Goal: Complete application form: Complete application form

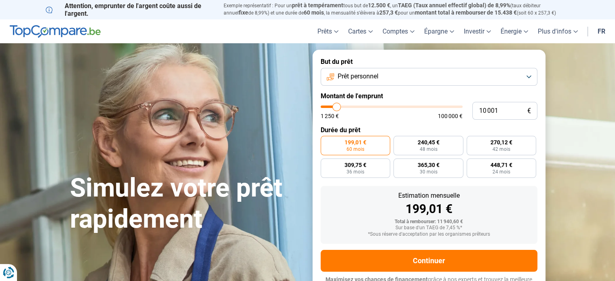
click at [524, 76] on button "Prêt personnel" at bounding box center [429, 77] width 217 height 18
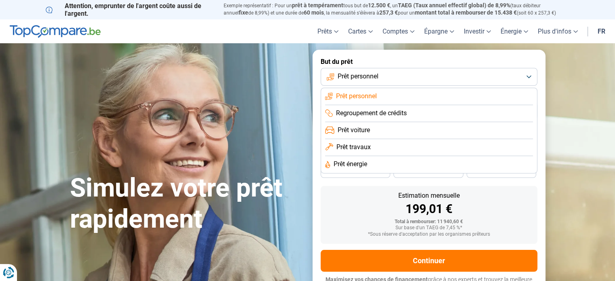
click at [386, 130] on li "Prêt voiture" at bounding box center [429, 130] width 208 height 17
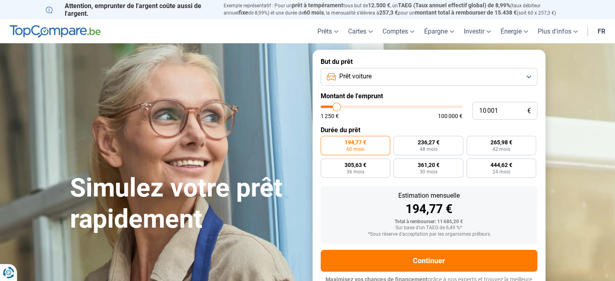
scroll to position [11, 0]
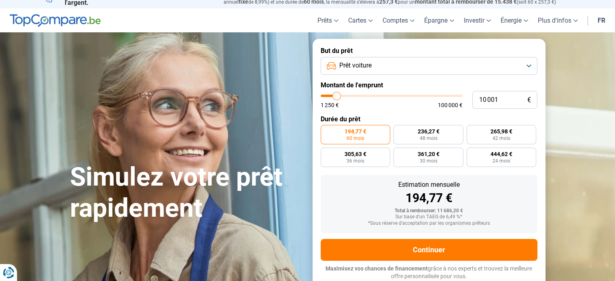
click at [527, 73] on button "Prêt voiture" at bounding box center [429, 66] width 217 height 18
click at [534, 73] on button "Prêt voiture" at bounding box center [429, 66] width 217 height 18
click at [524, 68] on button "Prêt voiture" at bounding box center [429, 66] width 217 height 18
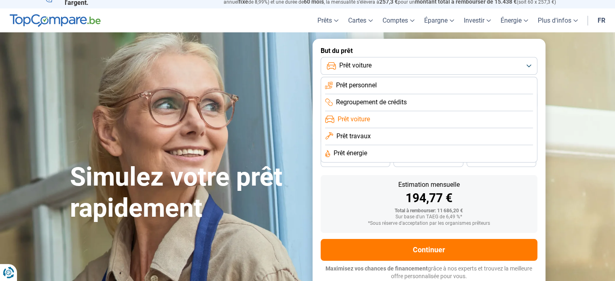
click at [578, 138] on section "Simulez votre prêt rapidement Simulez votre prêt rapidement But du prêt Prêt vo…" at bounding box center [307, 163] width 615 height 262
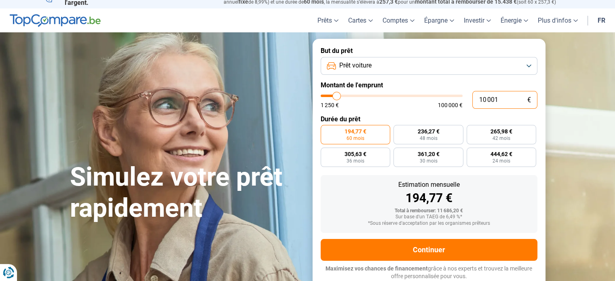
click at [506, 101] on input "10 001" at bounding box center [504, 100] width 65 height 18
type input "1 000"
type input "1250"
type input "100"
type input "1250"
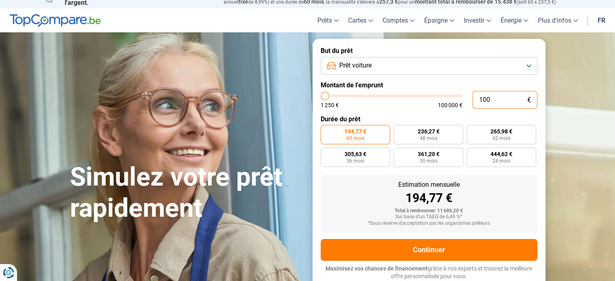
type input "10"
type input "1250"
type input "1"
type input "1250"
type input "0"
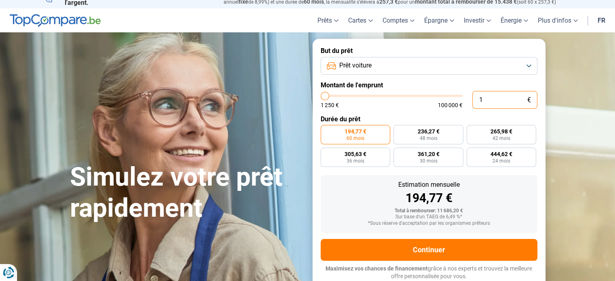
type input "1250"
type input "6"
type input "1250"
type input "66"
type input "1250"
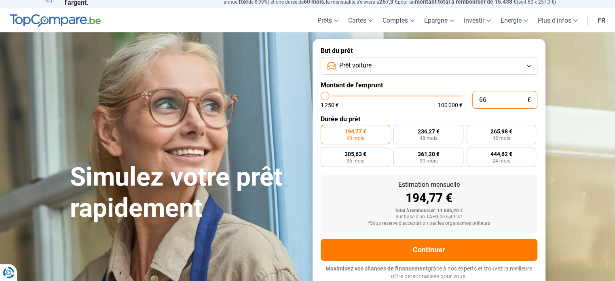
type input "664"
type input "1250"
type input "6 640"
type input "6750"
radio input "true"
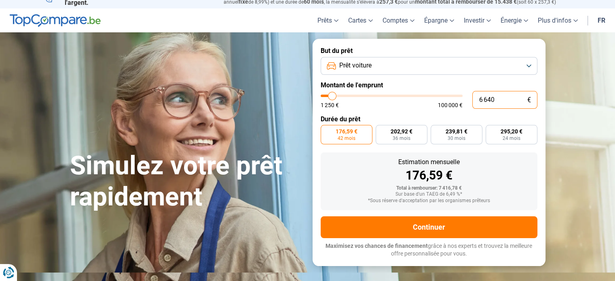
scroll to position [0, 0]
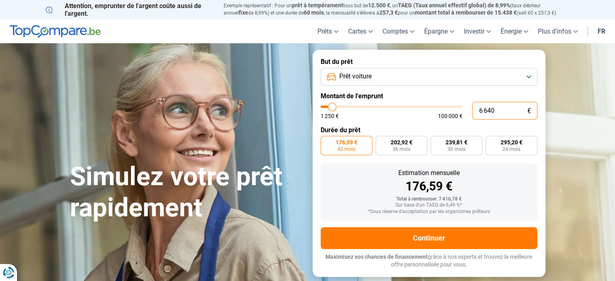
type input "6 640"
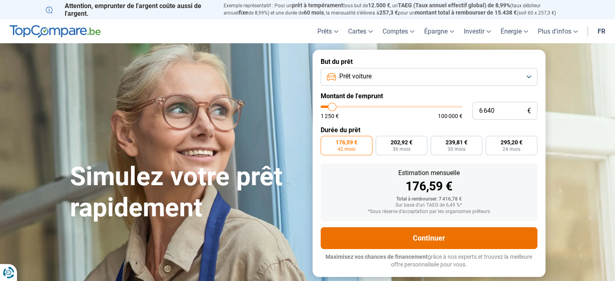
click at [435, 239] on button "Continuer" at bounding box center [429, 238] width 217 height 22
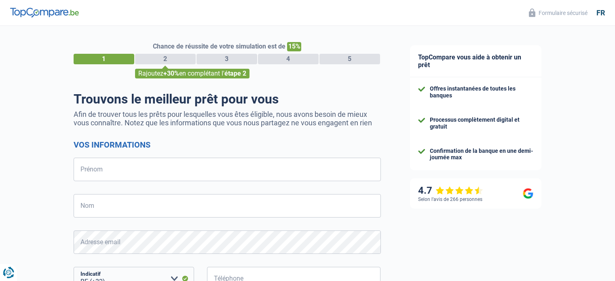
select select "32"
click at [342, 171] on input "Prénom" at bounding box center [227, 169] width 307 height 23
type input "[PERSON_NAME]"
type input "499694365"
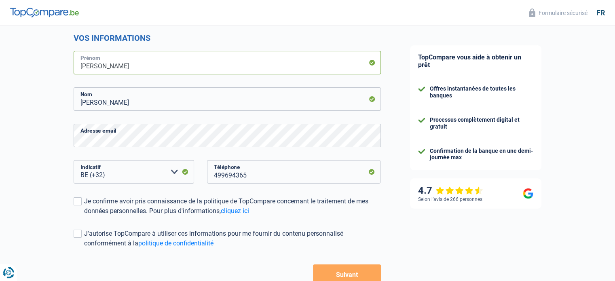
scroll to position [108, 0]
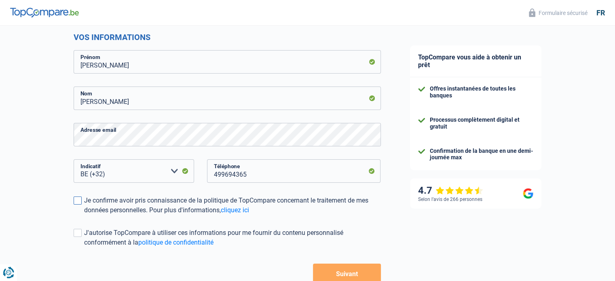
click at [82, 201] on label "Je confirme avoir pris connaissance de la politique de TopCompare concernant le…" at bounding box center [227, 205] width 307 height 19
click at [84, 215] on input "Je confirme avoir pris connaissance de la politique de TopCompare concernant le…" at bounding box center [84, 215] width 0 height 0
click at [85, 232] on div "J'autorise TopCompare à utiliser ces informations pour me fournir du contenu pe…" at bounding box center [232, 237] width 297 height 19
click at [84, 247] on input "J'autorise TopCompare à utiliser ces informations pour me fournir du contenu pe…" at bounding box center [84, 247] width 0 height 0
click at [354, 272] on button "Suivant" at bounding box center [347, 274] width 68 height 20
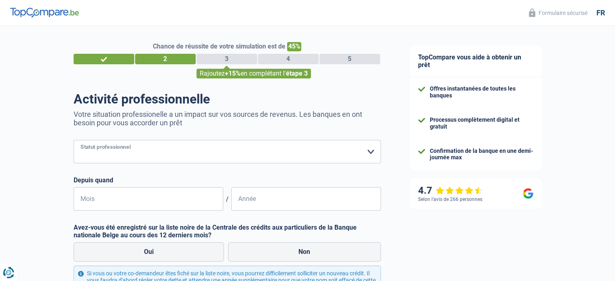
click at [373, 154] on select "Ouvrier Employé privé Employé public Invalide Indépendant Pensionné Chômeur Mut…" at bounding box center [227, 151] width 307 height 23
select select "privateEmployee"
click at [74, 140] on select "Ouvrier Employé privé Employé public Invalide Indépendant Pensionné Chômeur Mut…" at bounding box center [227, 151] width 307 height 23
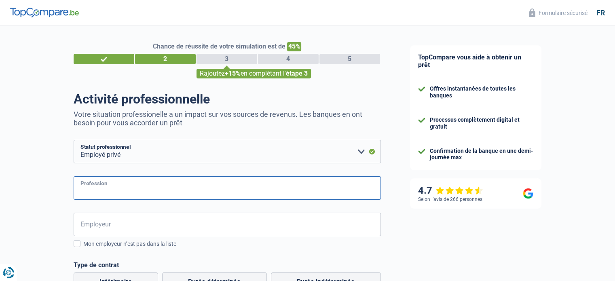
click at [361, 194] on input "Profession" at bounding box center [227, 187] width 307 height 23
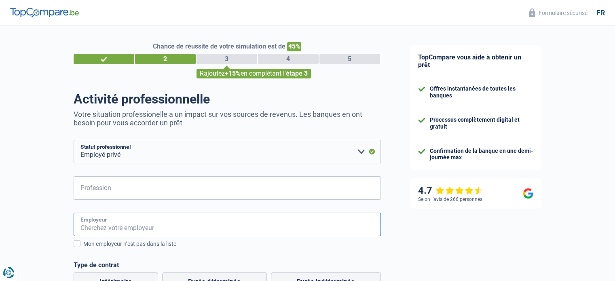
click at [351, 230] on input "Employeur" at bounding box center [227, 224] width 307 height 23
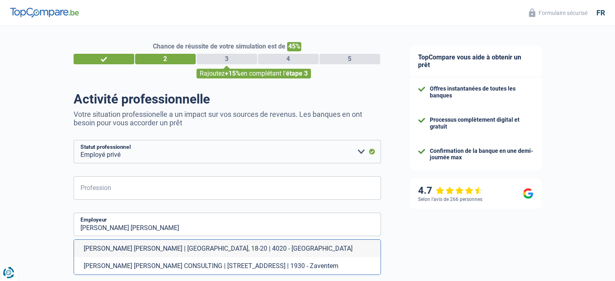
click at [288, 270] on li "[PERSON_NAME] [PERSON_NAME] CONSULTING | [STREET_ADDRESS] | 1930 - Zaventem" at bounding box center [227, 265] width 306 height 17
type input "[PERSON_NAME] [PERSON_NAME] CONSULTING | [STREET_ADDRESS] | 1930 - Zaventem"
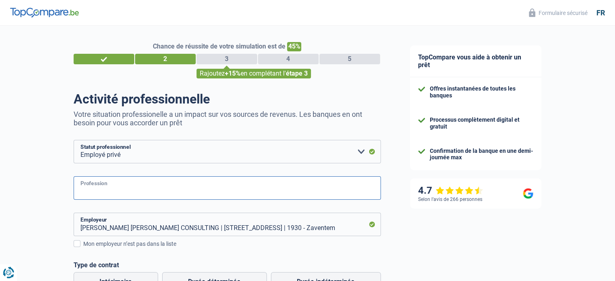
click at [304, 193] on input "Profession" at bounding box center [227, 187] width 307 height 23
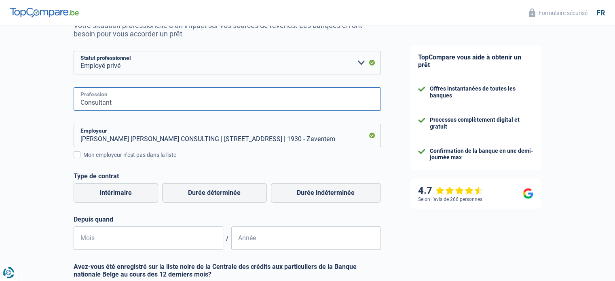
scroll to position [89, 0]
type input "Consultant"
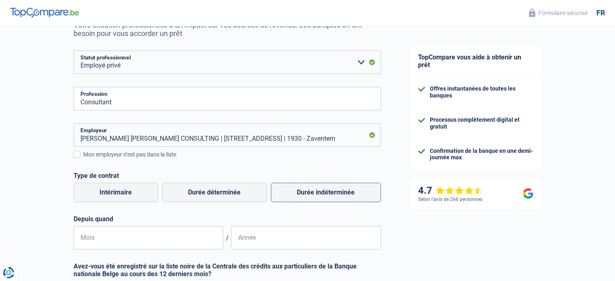
click at [348, 189] on label "Durée indéterminée" at bounding box center [326, 192] width 110 height 19
click at [348, 189] on input "Durée indéterminée" at bounding box center [326, 192] width 110 height 19
radio input "true"
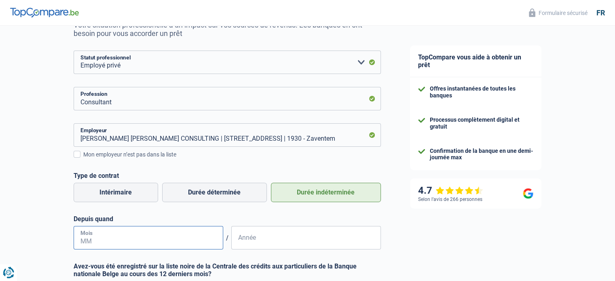
click at [178, 239] on input "Mois" at bounding box center [149, 237] width 150 height 23
type input "04"
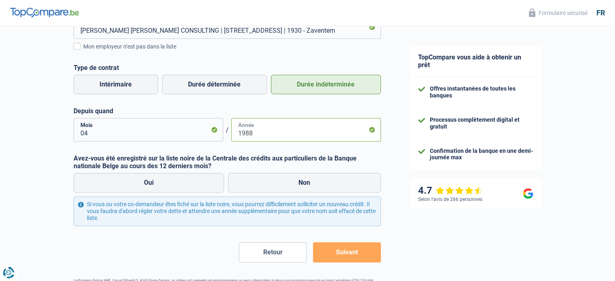
scroll to position [227, 0]
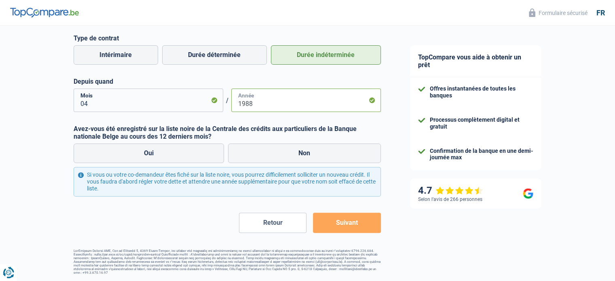
type input "1988"
click at [341, 155] on label "Non" at bounding box center [304, 152] width 153 height 19
click at [341, 155] on input "Non" at bounding box center [304, 152] width 153 height 19
radio input "true"
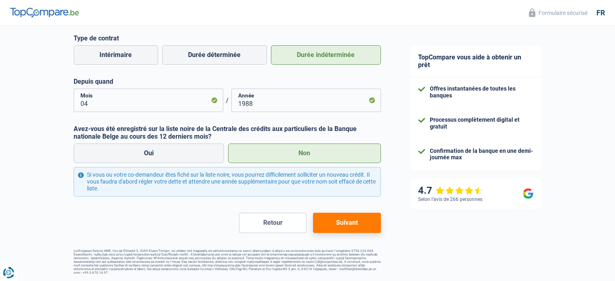
click at [312, 156] on label "Non" at bounding box center [304, 152] width 153 height 19
click at [312, 156] on input "Non" at bounding box center [304, 152] width 153 height 19
click at [359, 233] on button "Suivant" at bounding box center [347, 223] width 68 height 20
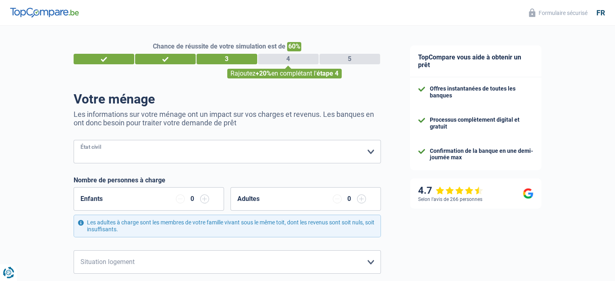
click at [367, 152] on select "[PERSON_NAME](e) Cohabitant(e) légal(e) Divorcé(e) Veuf(ve) Séparé (de fait) Ve…" at bounding box center [227, 151] width 307 height 23
click at [368, 149] on select "[PERSON_NAME](e) Cohabitant(e) légal(e) Divorcé(e) Veuf(ve) Séparé (de fait) Ve…" at bounding box center [227, 151] width 307 height 23
click at [371, 154] on select "[PERSON_NAME](e) Cohabitant(e) légal(e) Divorcé(e) Veuf(ve) Séparé (de fait) Ve…" at bounding box center [227, 151] width 307 height 23
select select "married"
click at [74, 140] on select "[PERSON_NAME](e) Cohabitant(e) légal(e) Divorcé(e) Veuf(ve) Séparé (de fait) Ve…" at bounding box center [227, 151] width 307 height 23
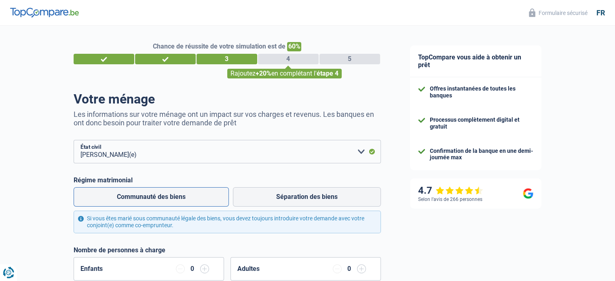
click at [192, 192] on label "Communauté des biens" at bounding box center [151, 196] width 155 height 19
click at [192, 192] on input "Communauté des biens" at bounding box center [151, 196] width 155 height 19
radio input "true"
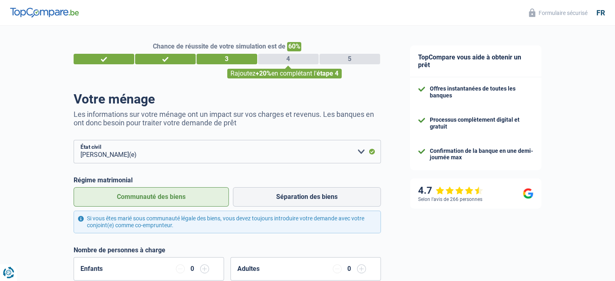
click at [361, 269] on input "button" at bounding box center [361, 268] width 9 height 9
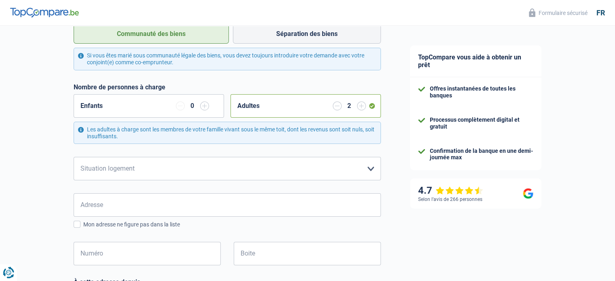
scroll to position [167, 0]
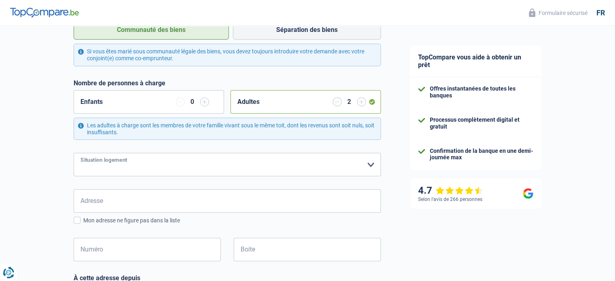
click at [375, 161] on select "Locataire Propriétaire avec prêt hypothécaire Propriétaire sans prêt hypothécai…" at bounding box center [227, 164] width 307 height 23
select select "ownerWithoutMortgage"
click at [74, 153] on select "Locataire Propriétaire avec prêt hypothécaire Propriétaire sans prêt hypothécai…" at bounding box center [227, 164] width 307 height 23
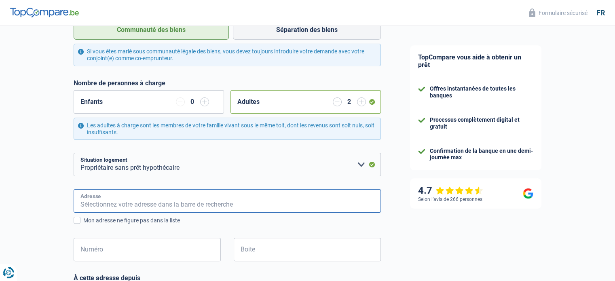
click at [362, 203] on input "Adresse" at bounding box center [227, 200] width 307 height 23
type input "[STREET_ADDRESS]"
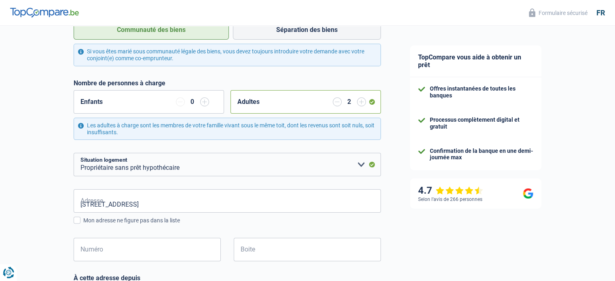
type input "[GEOGRAPHIC_DATA]"
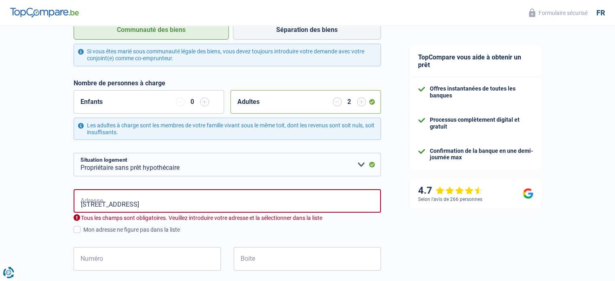
type input "[GEOGRAPHIC_DATA]"
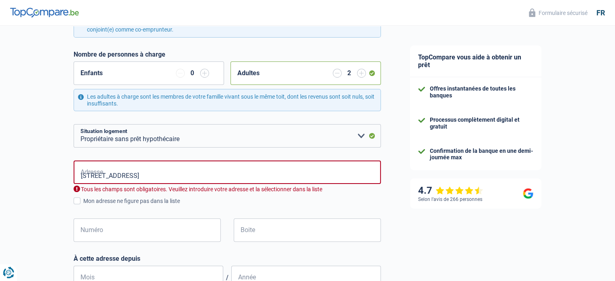
scroll to position [218, 0]
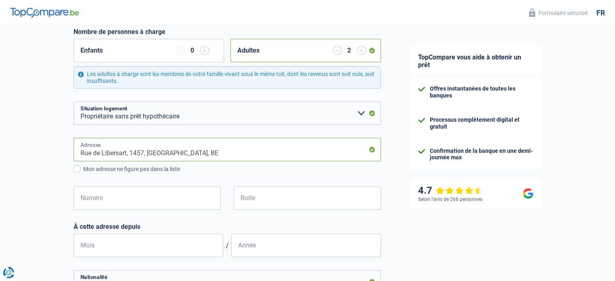
click at [194, 154] on input "Rue de Libersart, 1457, [GEOGRAPHIC_DATA], BE" at bounding box center [227, 149] width 307 height 23
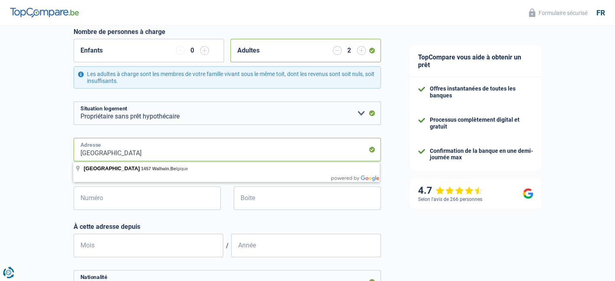
type input "[GEOGRAPHIC_DATA]"
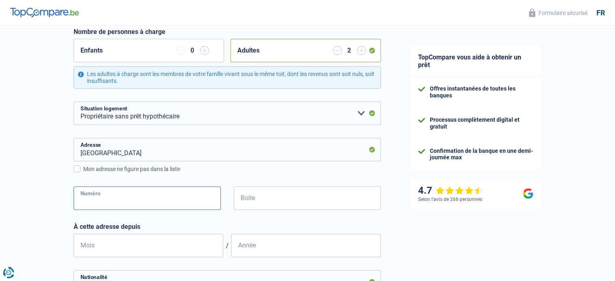
click at [184, 200] on input "Numéro" at bounding box center [147, 197] width 147 height 23
type input "94"
type input "05"
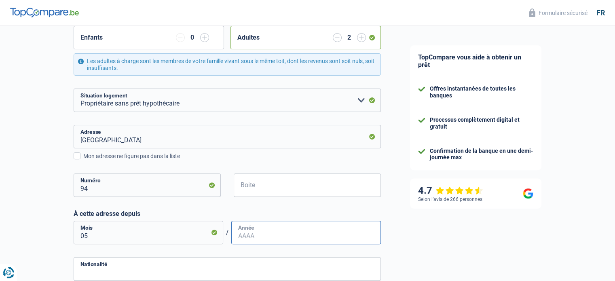
click at [321, 239] on input "Année" at bounding box center [306, 232] width 150 height 23
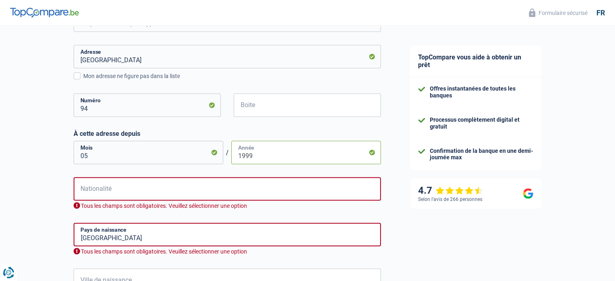
scroll to position [314, 0]
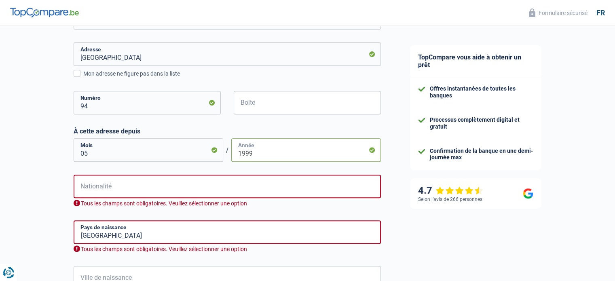
type input "1999"
click at [359, 188] on input "Nationalité" at bounding box center [227, 186] width 307 height 23
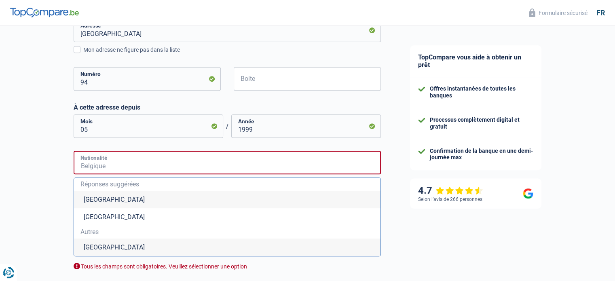
scroll to position [330, 0]
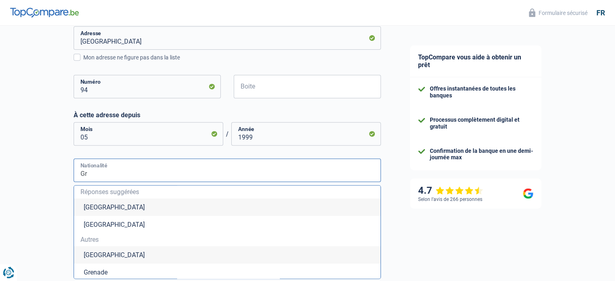
type input "G"
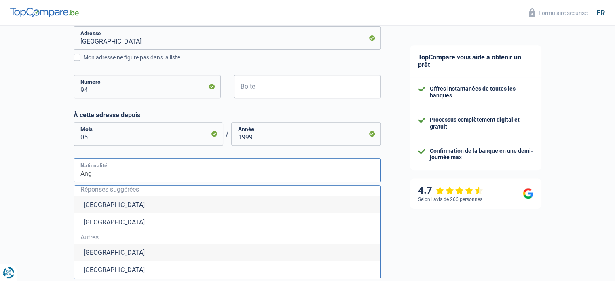
scroll to position [2, 0]
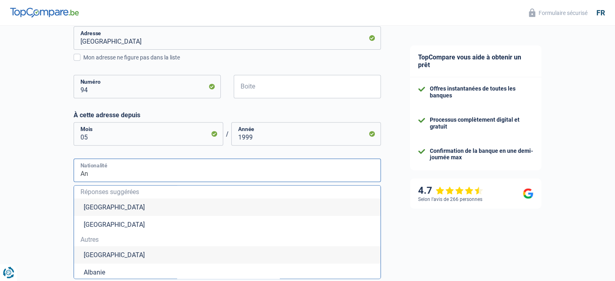
type input "A"
type input "G"
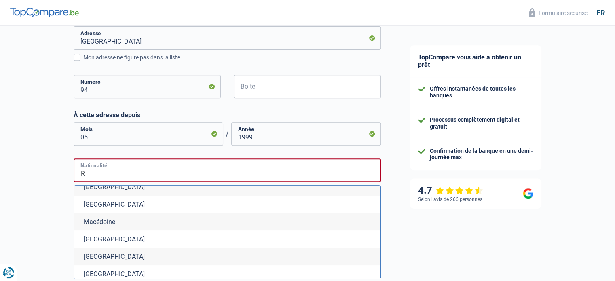
scroll to position [1574, 0]
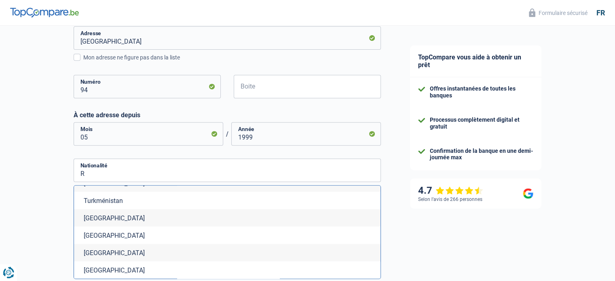
click at [108, 248] on li "[GEOGRAPHIC_DATA]" at bounding box center [227, 252] width 306 height 17
type input "[GEOGRAPHIC_DATA]"
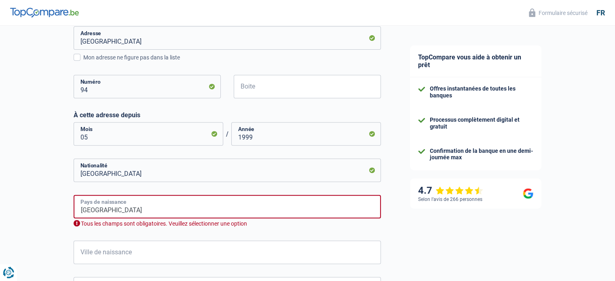
click at [364, 210] on input "[GEOGRAPHIC_DATA]" at bounding box center [227, 206] width 307 height 23
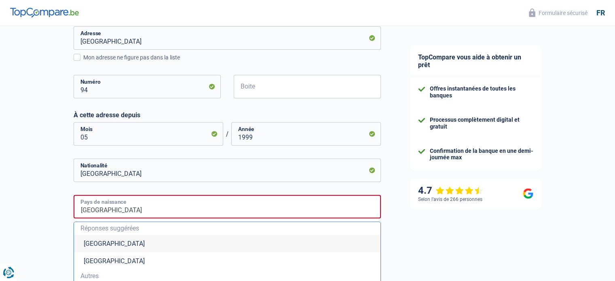
type input "[GEOGRAPHIC_DATA]"
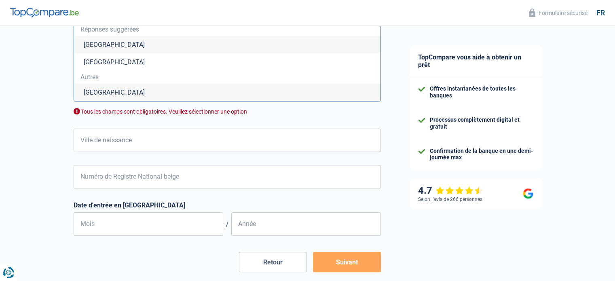
click at [113, 97] on li "[GEOGRAPHIC_DATA]" at bounding box center [227, 92] width 306 height 17
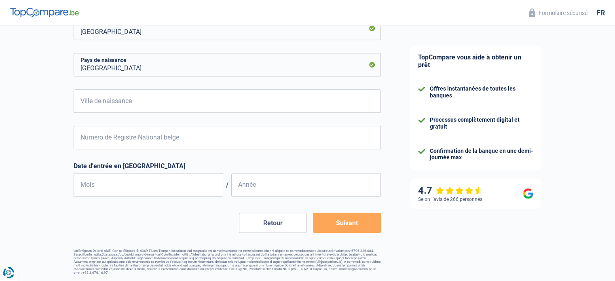
scroll to position [472, 0]
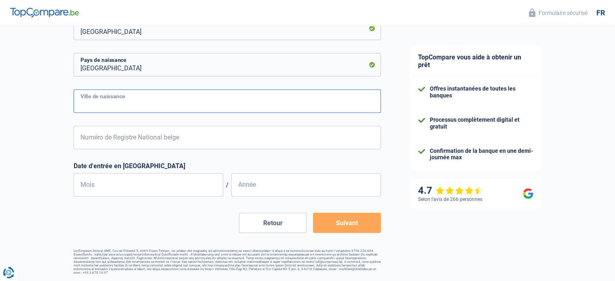
click at [233, 105] on input "Ville de naissance" at bounding box center [227, 100] width 307 height 23
type input "[GEOGRAPHIC_DATA]"
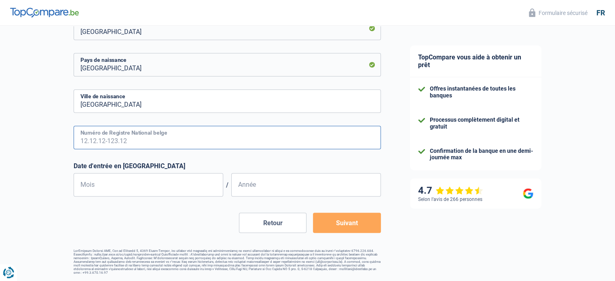
click at [310, 144] on input "Numéro de Registre National belge" at bounding box center [227, 137] width 307 height 23
type input "64.08.28-508.52"
click at [194, 189] on input "Mois" at bounding box center [149, 184] width 150 height 23
type input "10"
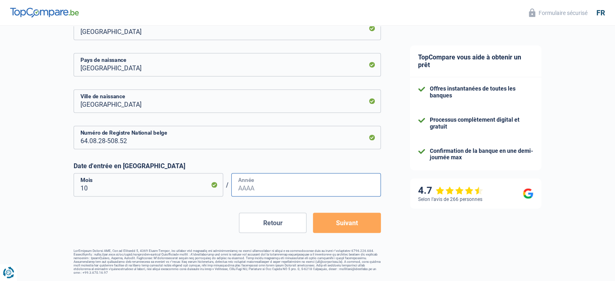
click at [321, 189] on input "Année" at bounding box center [306, 184] width 150 height 23
type input "1980"
click at [353, 228] on button "Suivant" at bounding box center [347, 223] width 68 height 20
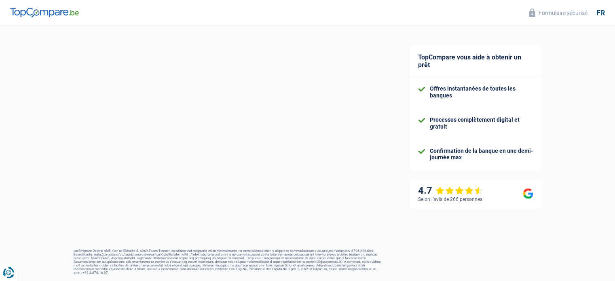
select select "netSalary"
select select "mealVouchers"
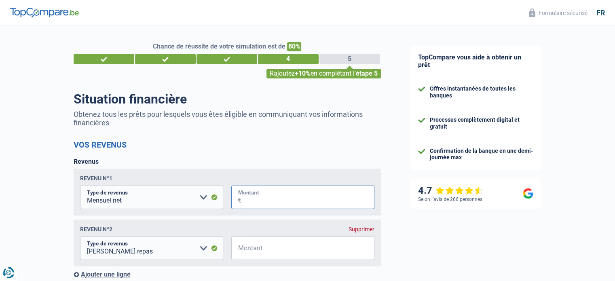
click at [318, 200] on input "Montant" at bounding box center [307, 197] width 133 height 23
type input "5.000"
click at [310, 249] on input "Montant" at bounding box center [307, 247] width 133 height 23
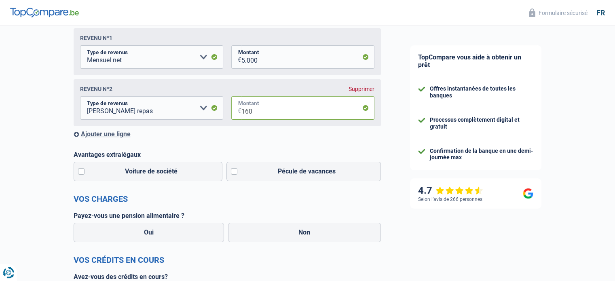
scroll to position [141, 0]
type input "160"
click at [81, 171] on label "Voiture de société" at bounding box center [148, 170] width 149 height 19
click at [81, 171] on input "Voiture de société" at bounding box center [148, 170] width 149 height 19
checkbox input "true"
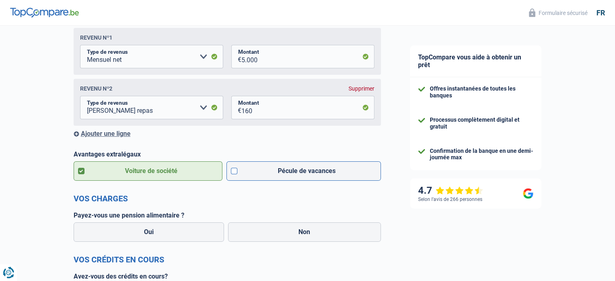
click at [234, 172] on label "Pécule de vacances" at bounding box center [303, 170] width 154 height 19
click at [234, 172] on input "Pécule de vacances" at bounding box center [303, 170] width 154 height 19
checkbox input "true"
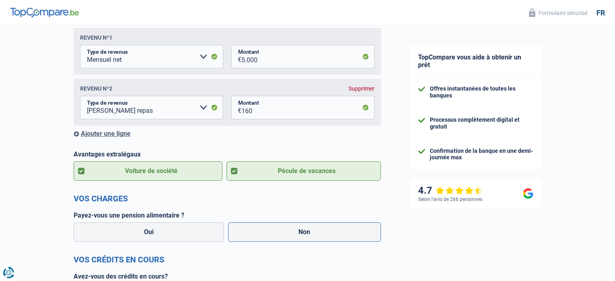
click at [310, 234] on label "Non" at bounding box center [304, 231] width 153 height 19
click at [310, 234] on input "Non" at bounding box center [304, 231] width 153 height 19
radio input "true"
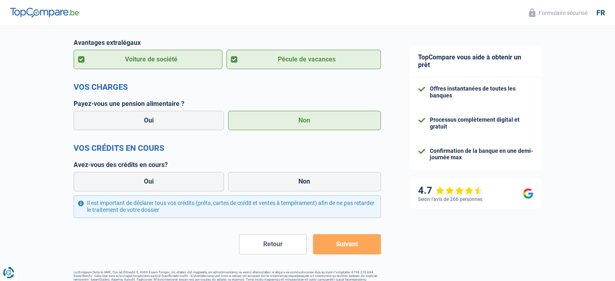
scroll to position [257, 0]
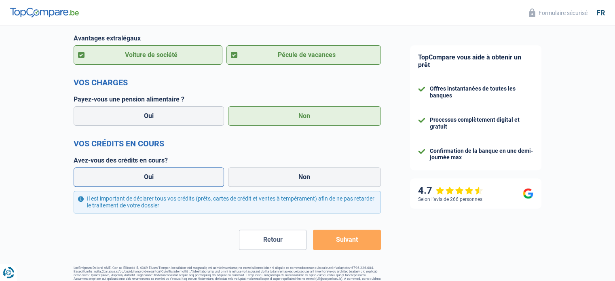
click at [192, 173] on label "Oui" at bounding box center [149, 176] width 151 height 19
click at [192, 173] on input "Oui" at bounding box center [149, 176] width 151 height 19
radio input "true"
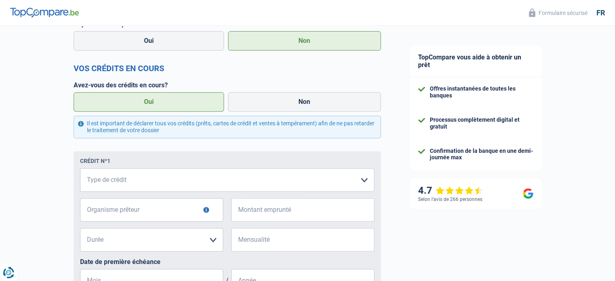
scroll to position [334, 0]
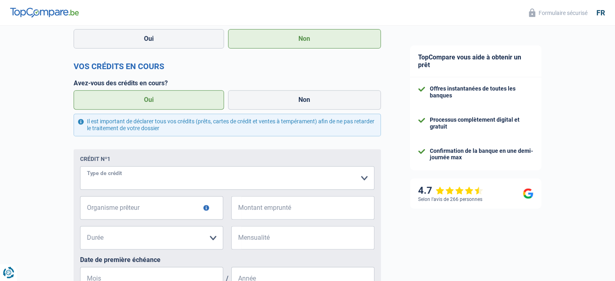
click at [361, 182] on select "Carte ou ouverture de crédit Prêt hypothécaire Vente à tempérament Prêt à tempé…" at bounding box center [227, 177] width 294 height 23
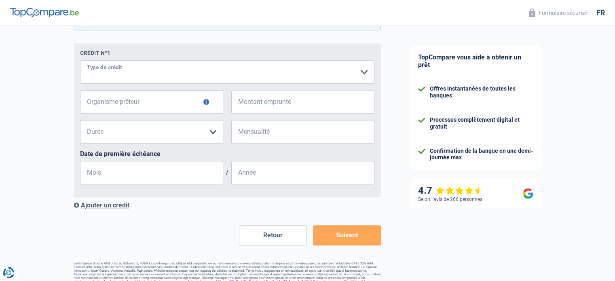
scroll to position [454, 0]
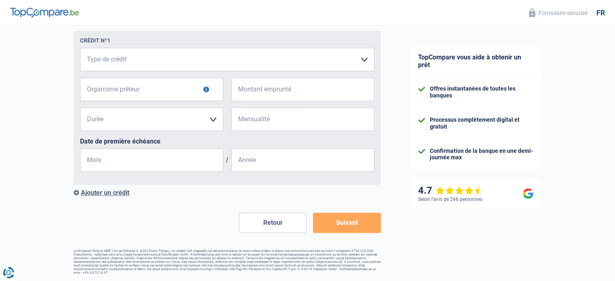
click at [361, 225] on button "Suivant" at bounding box center [347, 223] width 68 height 20
